Goal: Find specific page/section: Find specific page/section

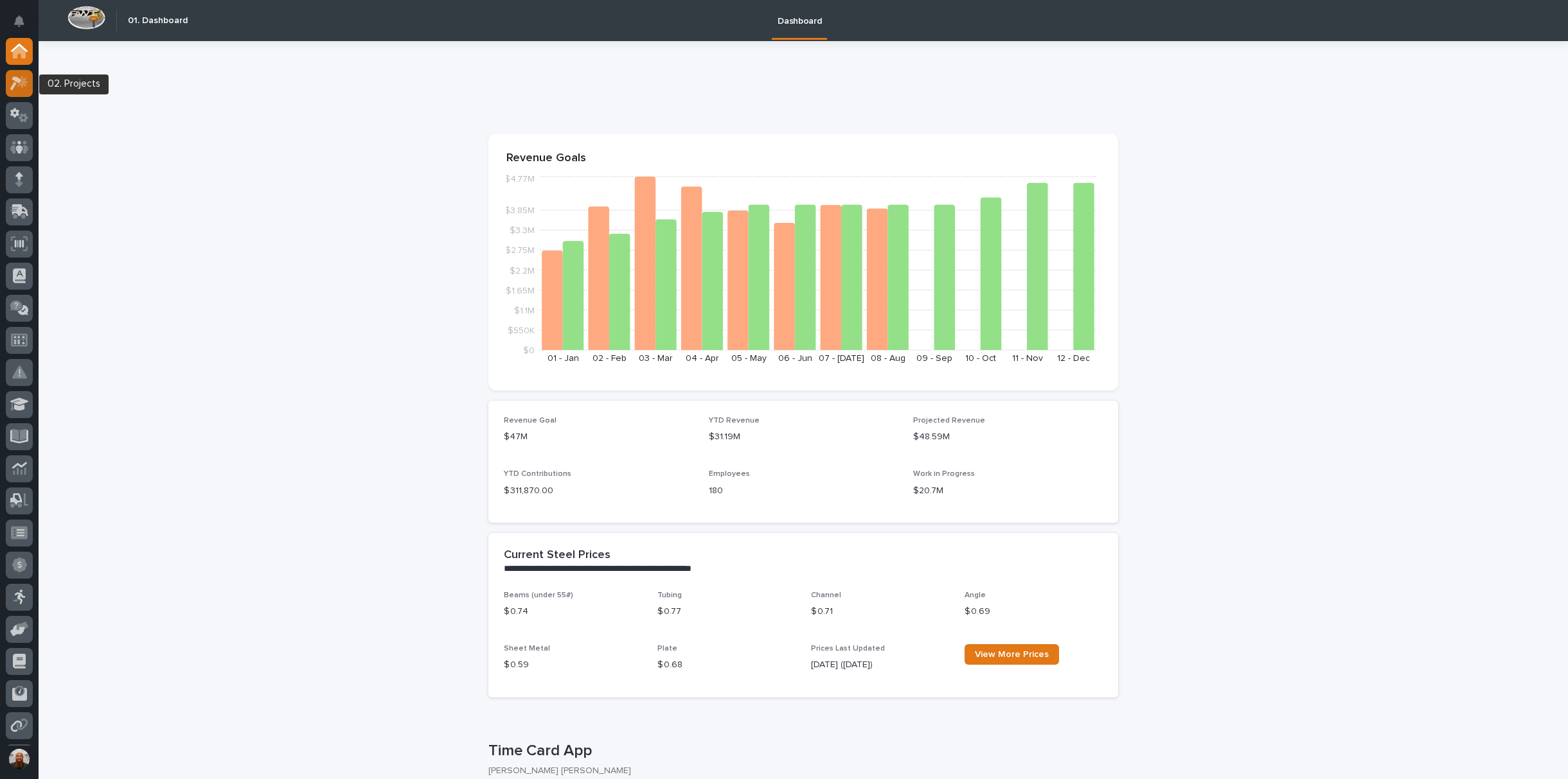
click at [16, 79] on icon at bounding box center [16, 83] width 12 height 14
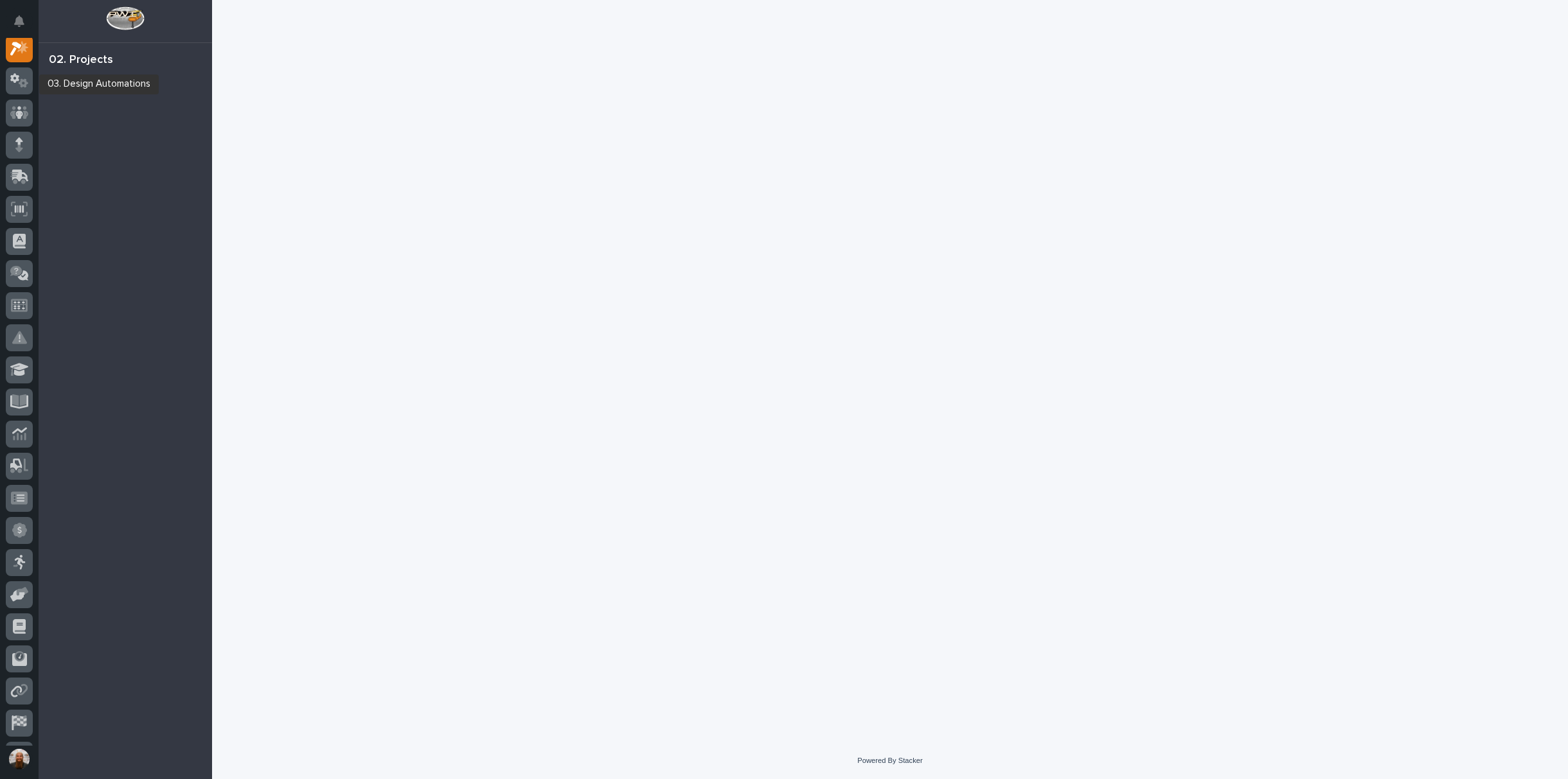
scroll to position [32, 0]
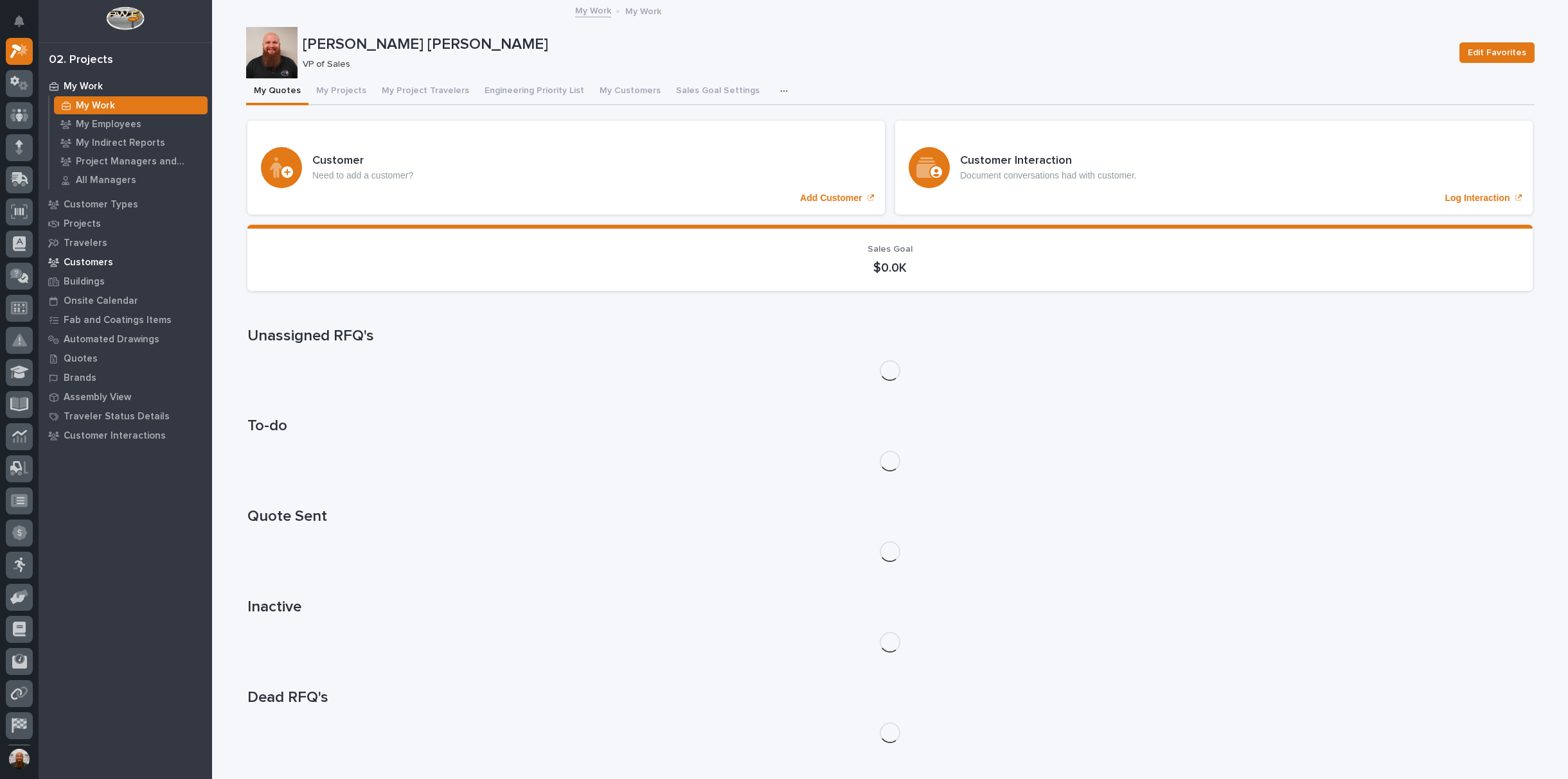
click at [90, 253] on div "Customers" at bounding box center [125, 262] width 167 height 18
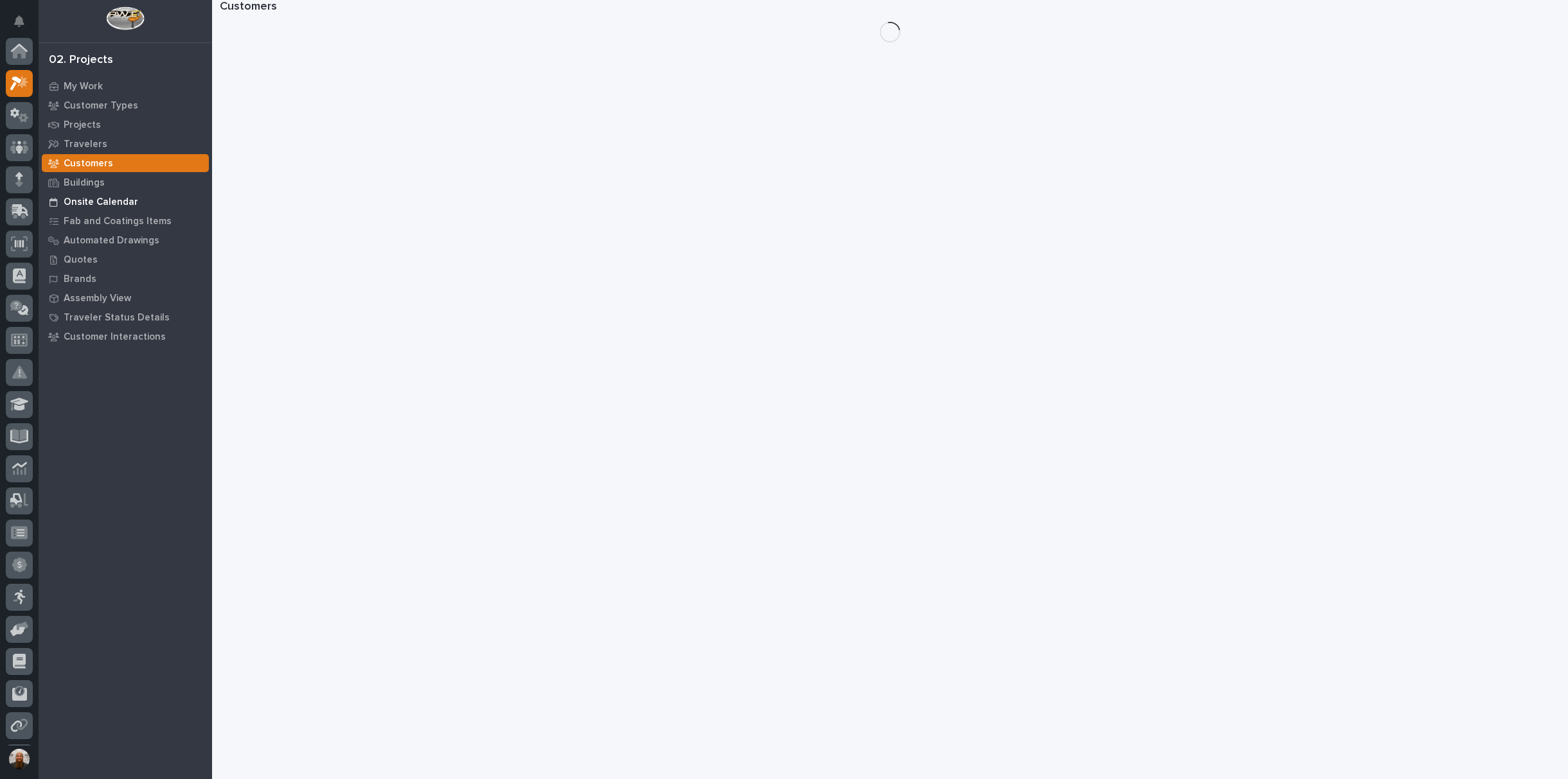
scroll to position [32, 0]
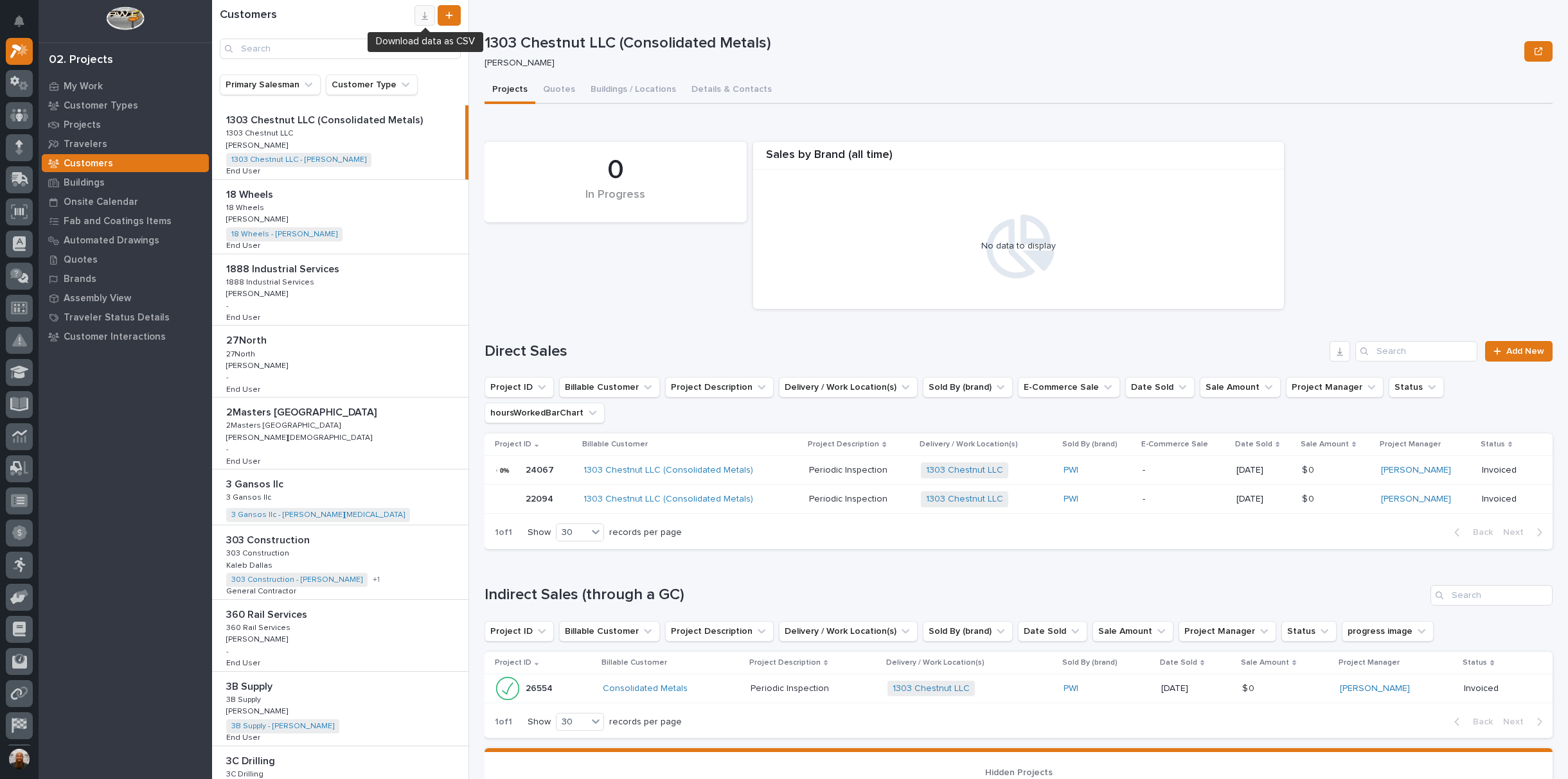
click at [427, 16] on icon "button" at bounding box center [424, 16] width 6 height 8
